Goal: Task Accomplishment & Management: Manage account settings

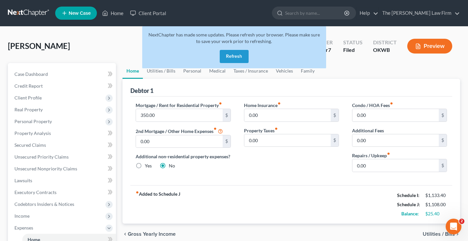
click at [228, 56] on button "Refresh" at bounding box center [234, 56] width 29 height 13
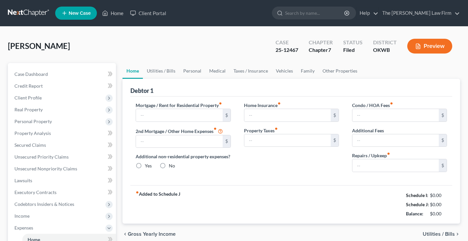
type input "350.00"
type input "0.00"
radio input "true"
type input "0.00"
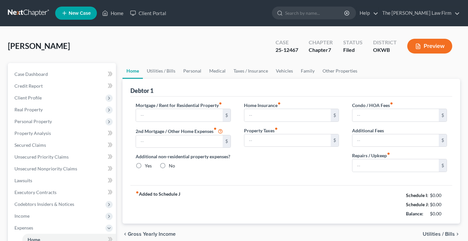
type input "0.00"
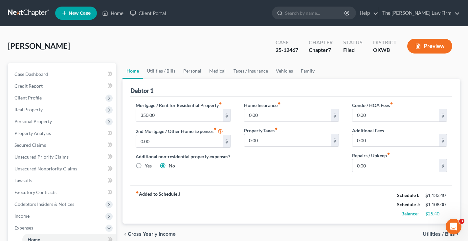
click at [31, 15] on link at bounding box center [29, 13] width 42 height 12
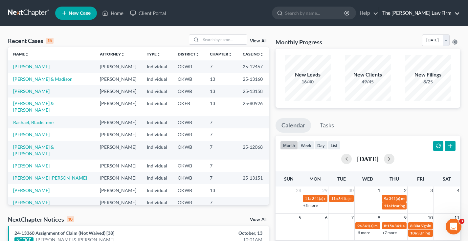
click at [431, 13] on link "The [PERSON_NAME] Law Firm" at bounding box center [419, 13] width 81 height 12
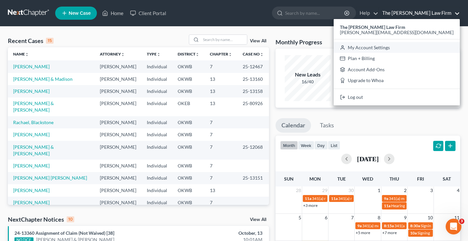
click at [431, 48] on link "My Account Settings" at bounding box center [396, 47] width 126 height 11
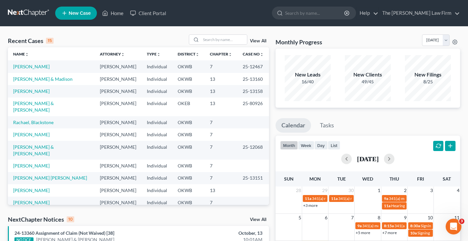
select select "23"
select select "37"
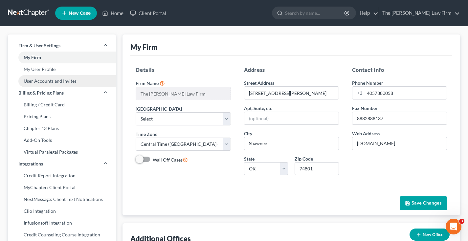
click at [48, 80] on link "User Accounts and Invites" at bounding box center [62, 81] width 108 height 12
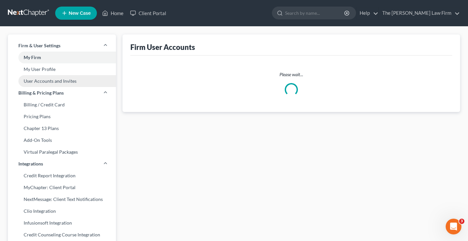
select select "0"
select select "2"
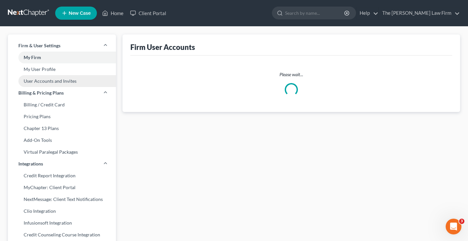
select select "2"
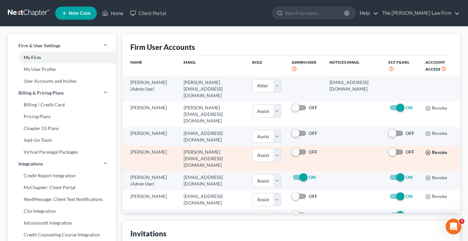
click at [432, 150] on button "Revoke" at bounding box center [436, 152] width 22 height 5
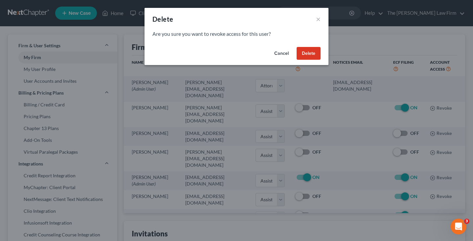
click at [312, 50] on button "Delete" at bounding box center [308, 53] width 24 height 13
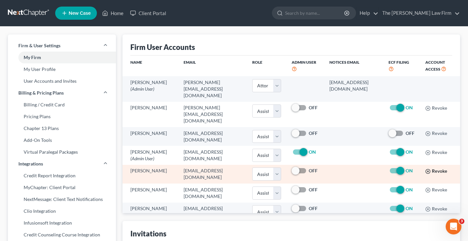
click at [426, 169] on button "Revoke" at bounding box center [436, 171] width 22 height 5
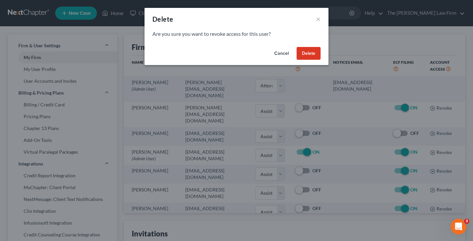
click at [303, 55] on button "Delete" at bounding box center [308, 53] width 24 height 13
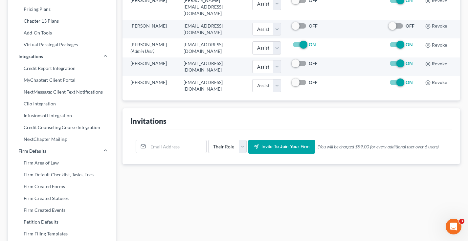
scroll to position [108, 0]
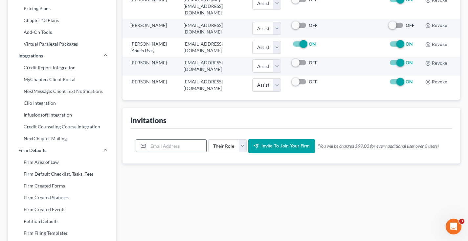
click at [165, 141] on input "email" at bounding box center [177, 145] width 58 height 12
type input "isaiah@chapter7ok.com"
click at [243, 141] on select "Their Role Attorney Paralegal Assistant" at bounding box center [227, 145] width 38 height 13
select select "assistant"
click at [208, 139] on select "Their Role Attorney Paralegal Assistant" at bounding box center [227, 145] width 38 height 13
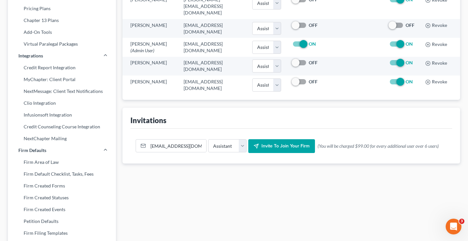
click at [270, 143] on span "Invite to join your firm" at bounding box center [285, 146] width 48 height 6
